Goal: Task Accomplishment & Management: Manage account settings

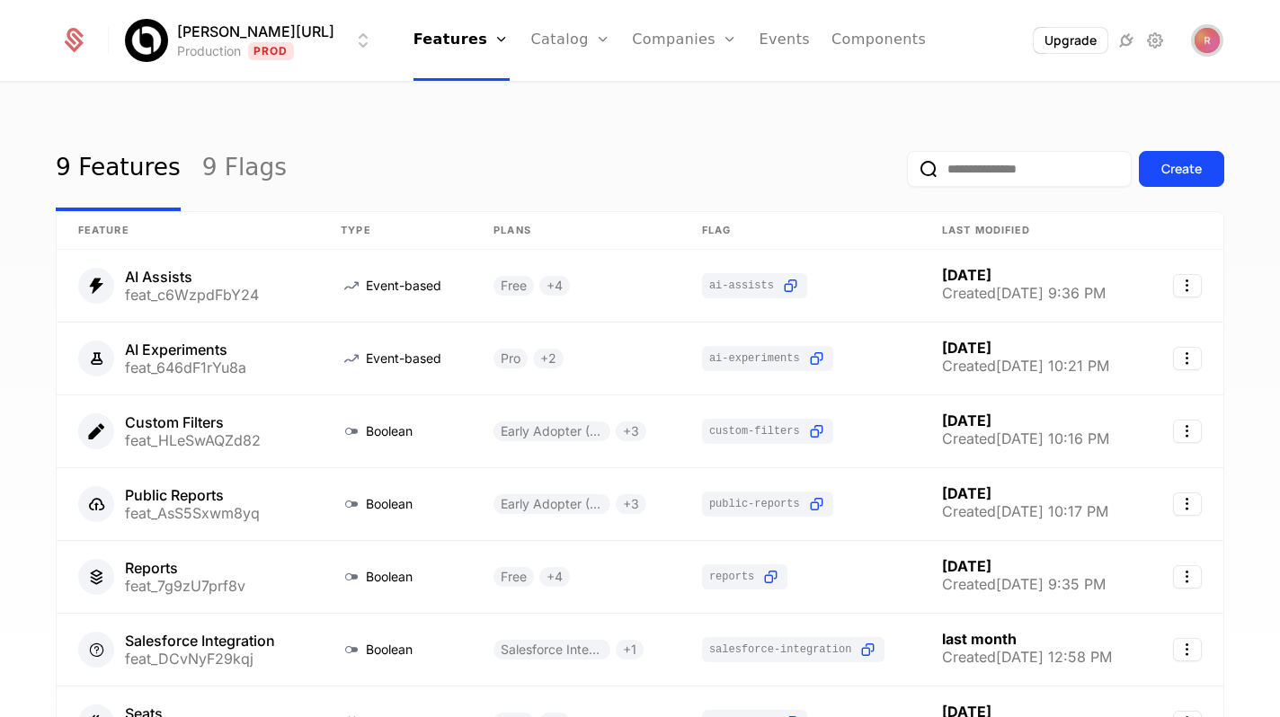
click at [1216, 38] on span "Open user button" at bounding box center [1207, 40] width 25 height 25
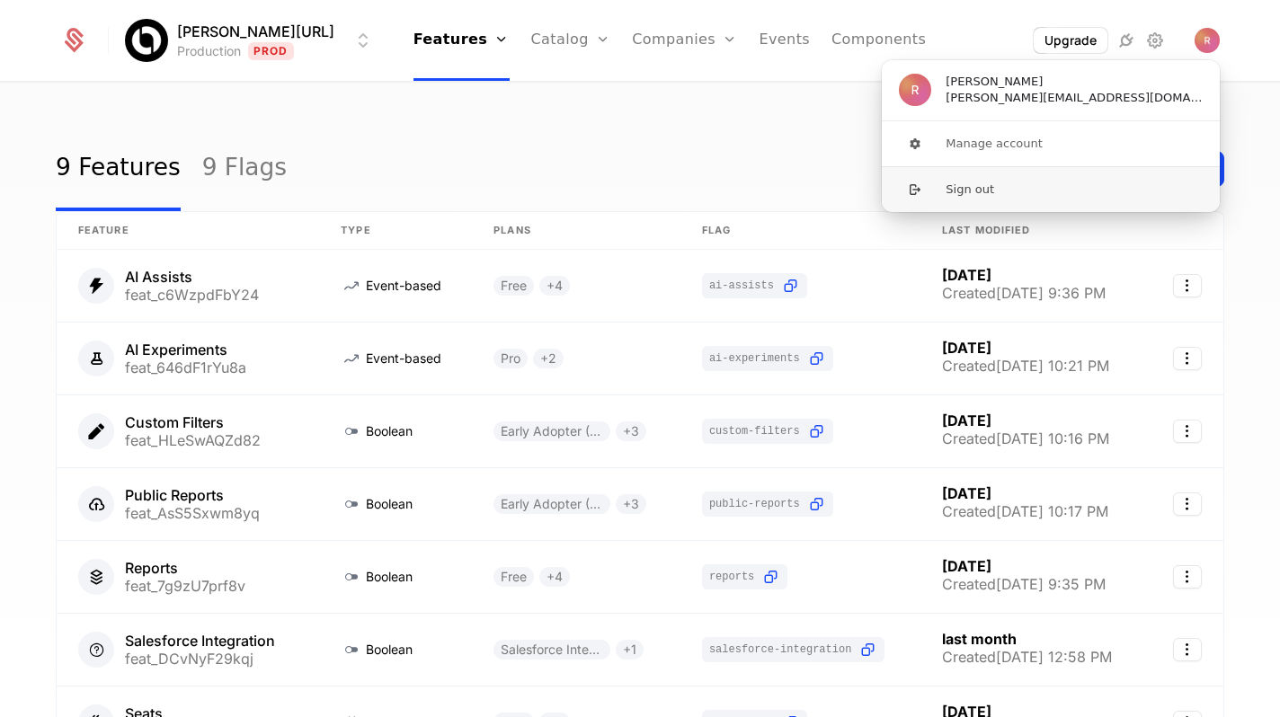
click at [1101, 182] on button "Sign out" at bounding box center [1051, 189] width 340 height 46
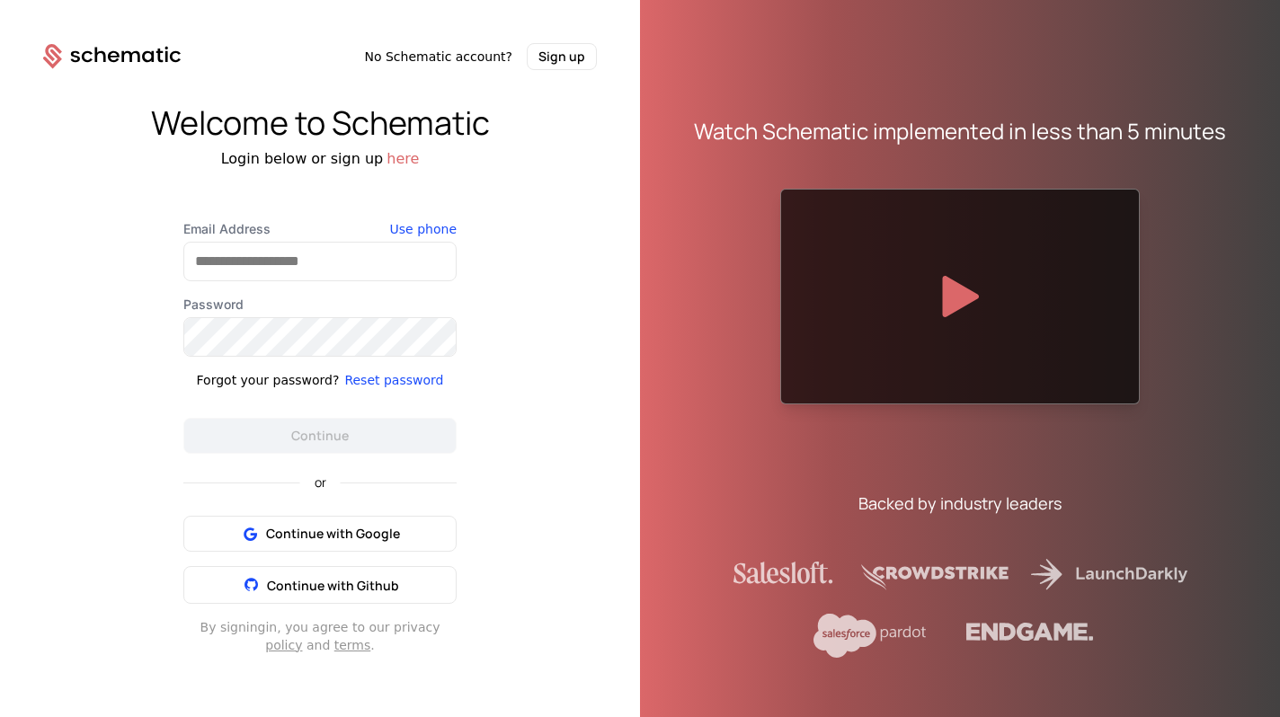
click at [269, 297] on label "Password" at bounding box center [319, 305] width 273 height 18
click at [286, 256] on input "Email Address" at bounding box center [320, 262] width 272 height 38
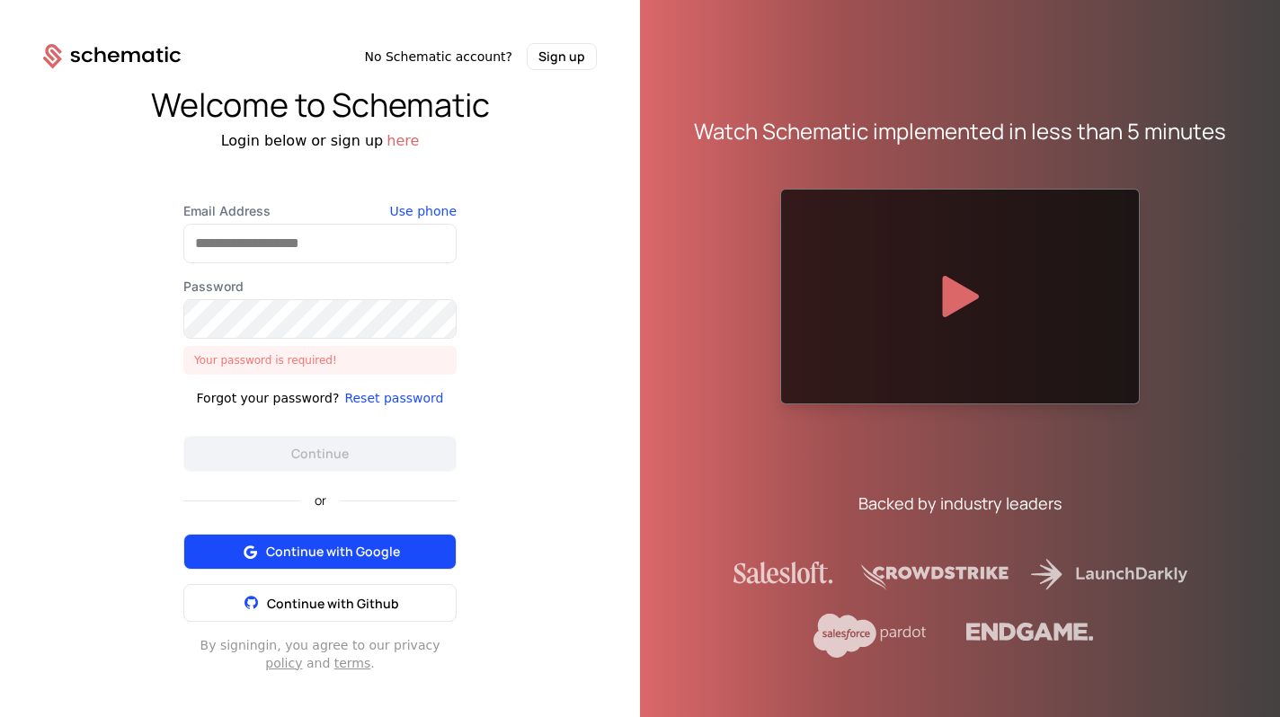
click at [219, 538] on div "or Continue with Google Continue with Github" at bounding box center [319, 547] width 273 height 150
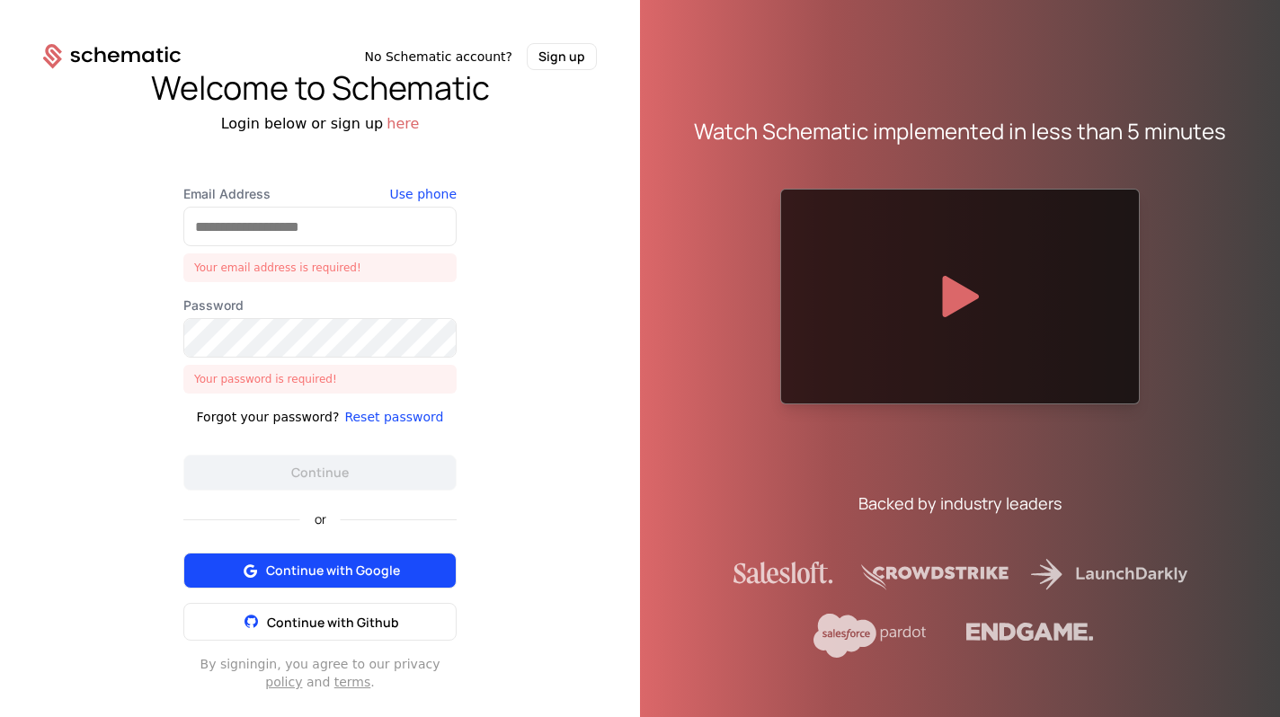
click at [213, 557] on button "Continue with Google" at bounding box center [319, 571] width 273 height 36
